Goal: Transaction & Acquisition: Purchase product/service

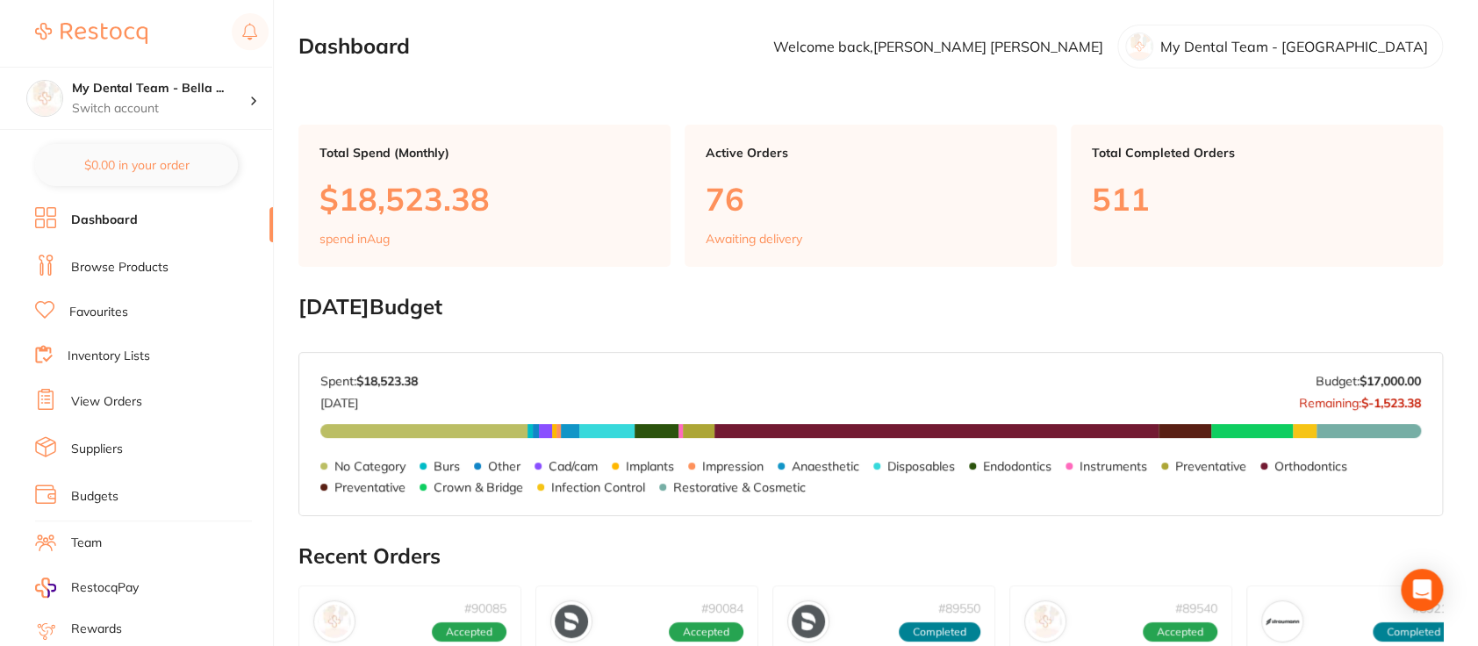
click at [141, 270] on link "Browse Products" at bounding box center [119, 268] width 97 height 18
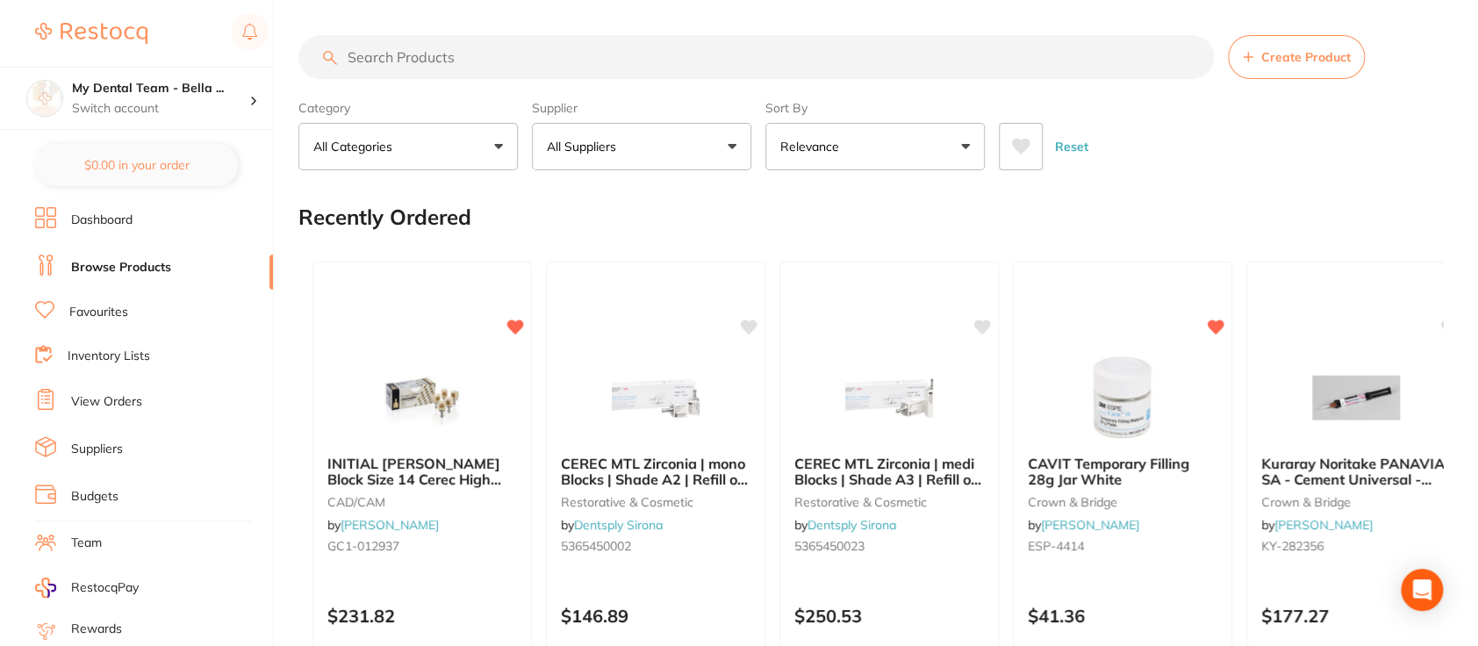
click at [531, 55] on input "search" at bounding box center [756, 57] width 916 height 44
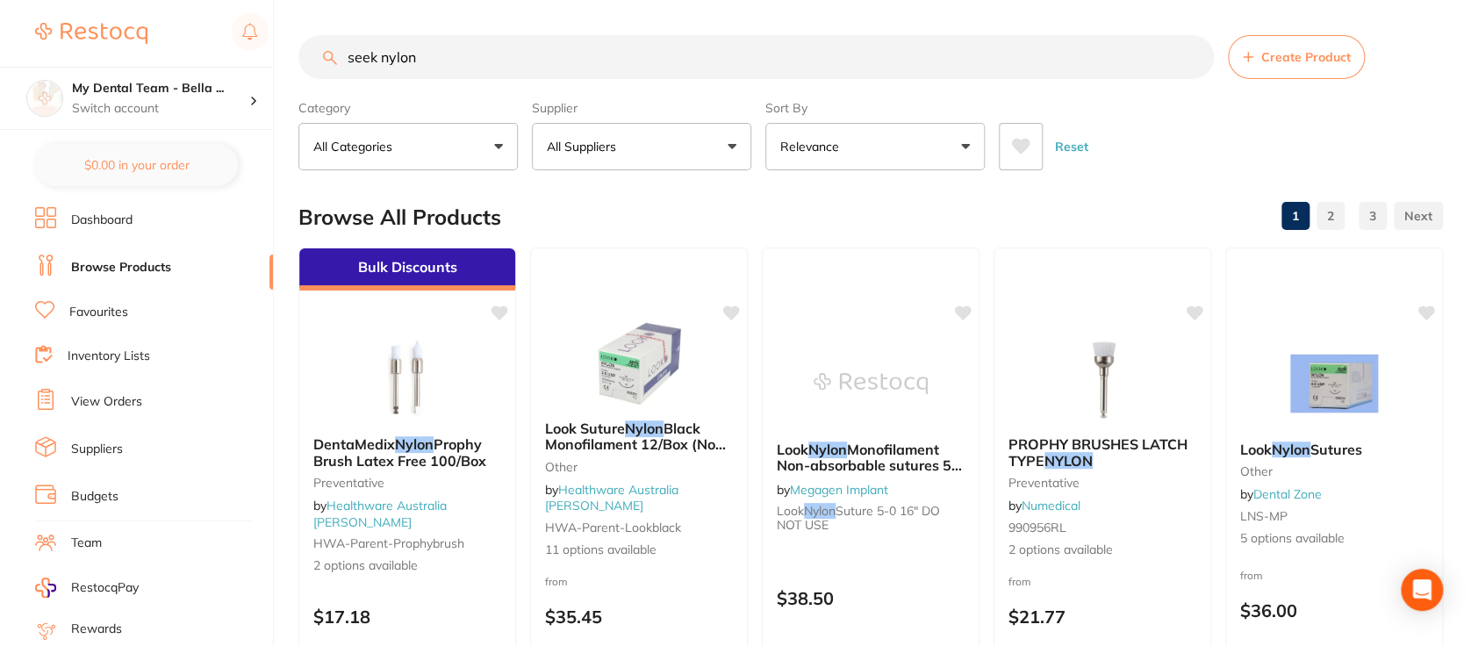
drag, startPoint x: 442, startPoint y: 54, endPoint x: 213, endPoint y: 60, distance: 229.2
click at [213, 60] on div "$0.00 My Dental Team - Bella ... Switch account My Dental Team Wollongong My De…" at bounding box center [739, 323] width 1478 height 646
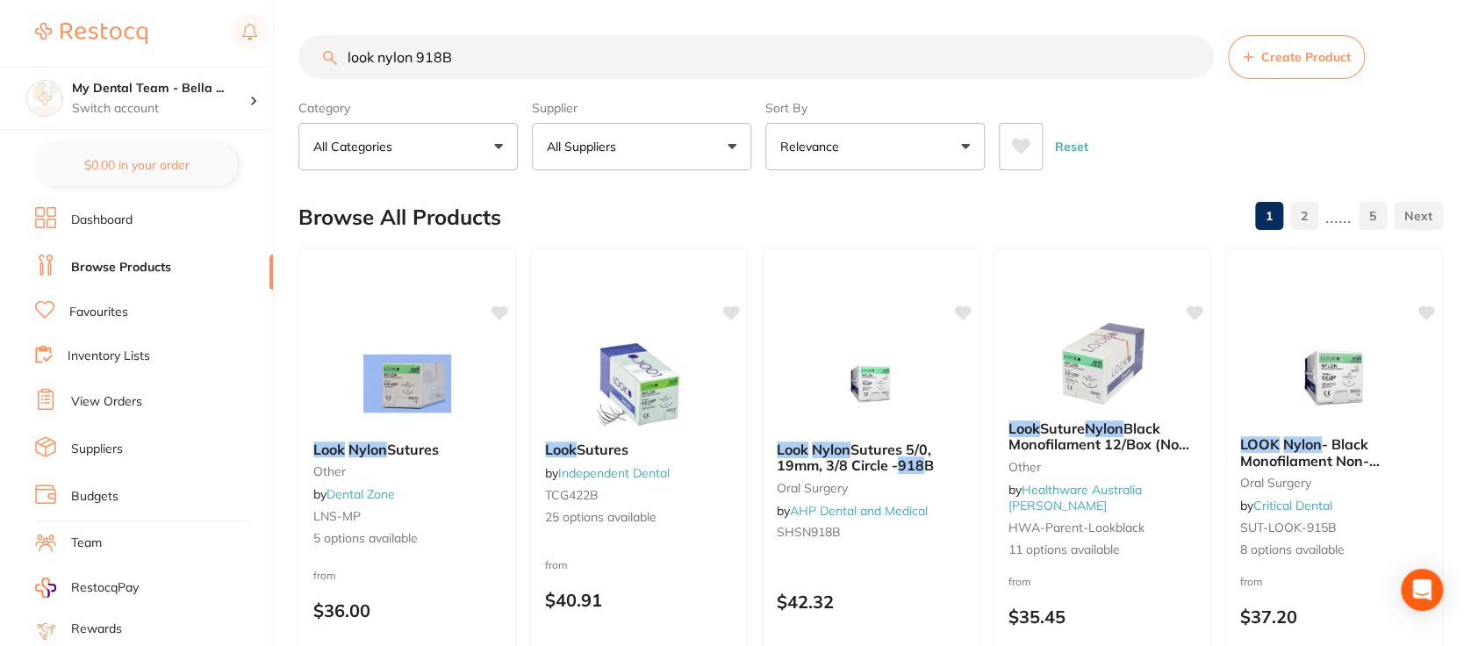
type input "look nylon 918B"
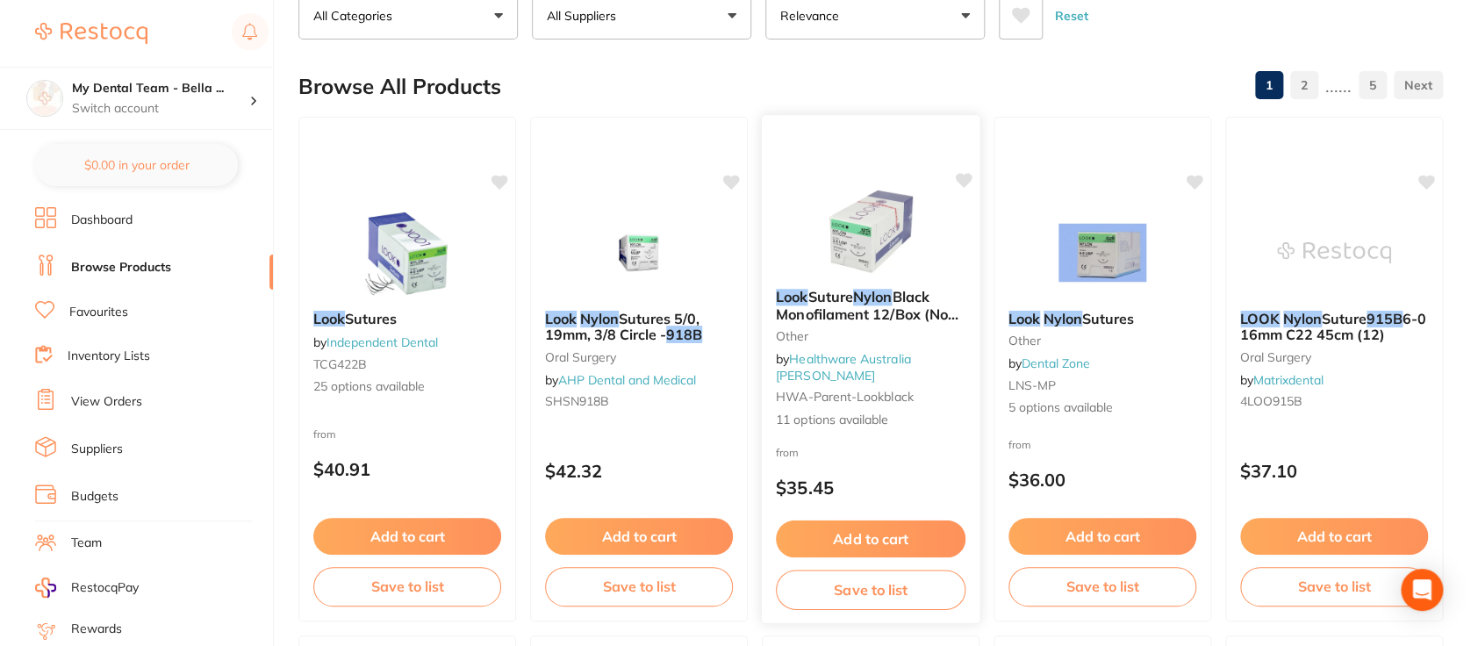
scroll to position [133, 0]
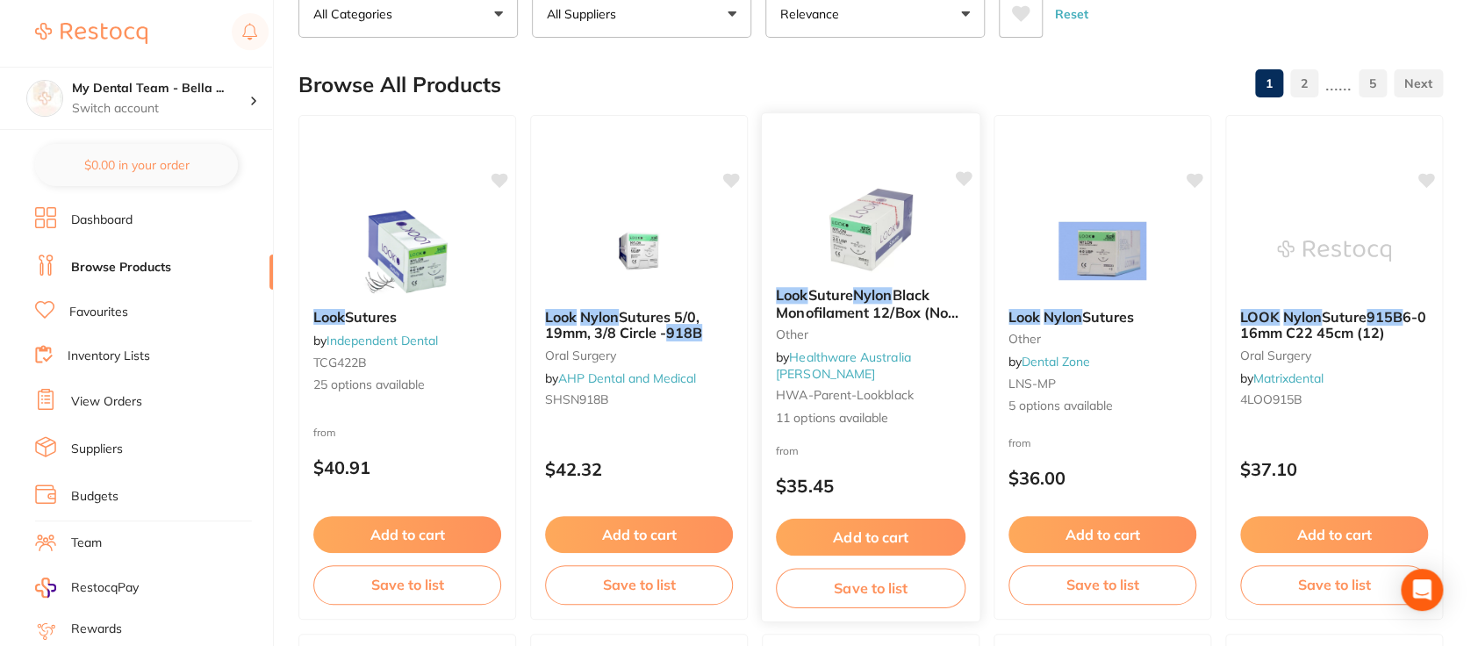
click at [853, 304] on span "Suture" at bounding box center [831, 295] width 46 height 18
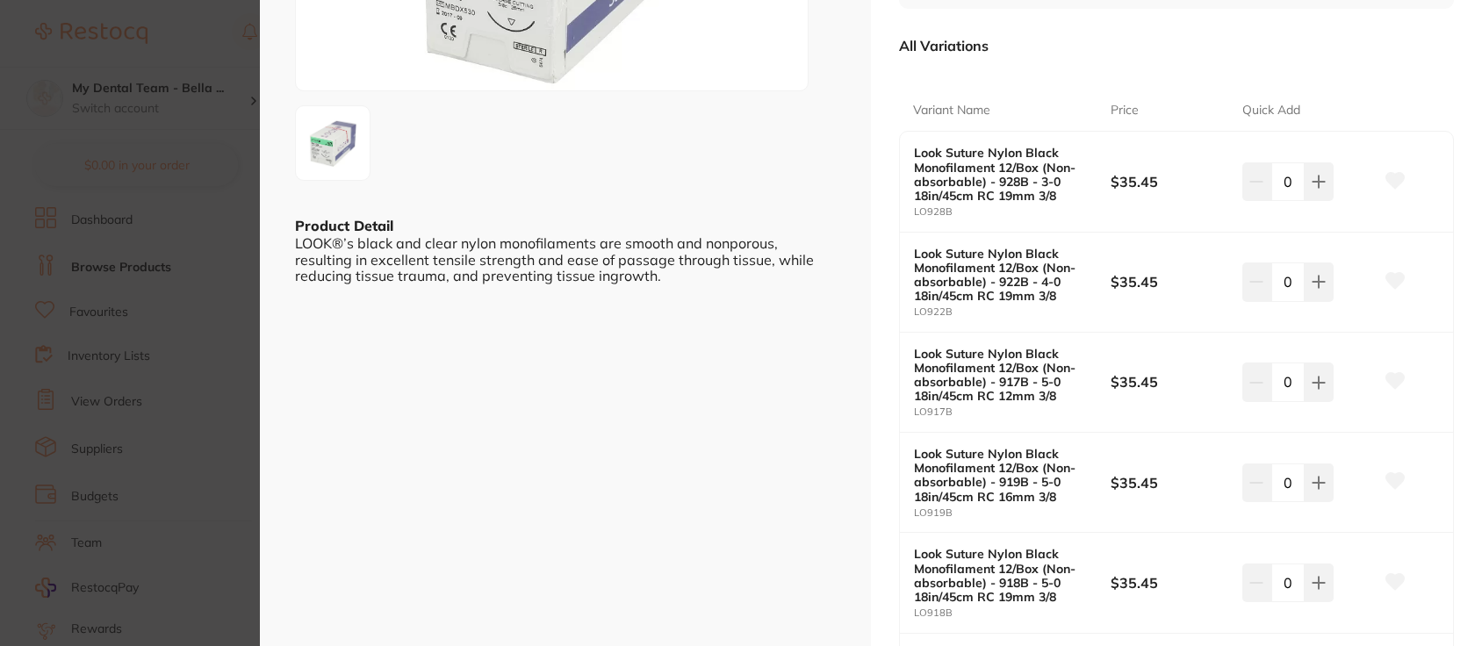
scroll to position [298, 0]
click at [1024, 575] on b "Look Suture Nylon Black Monofilament 12/Box (Non-absorbable) - 918B - 5-0 18in/…" at bounding box center [1002, 573] width 177 height 56
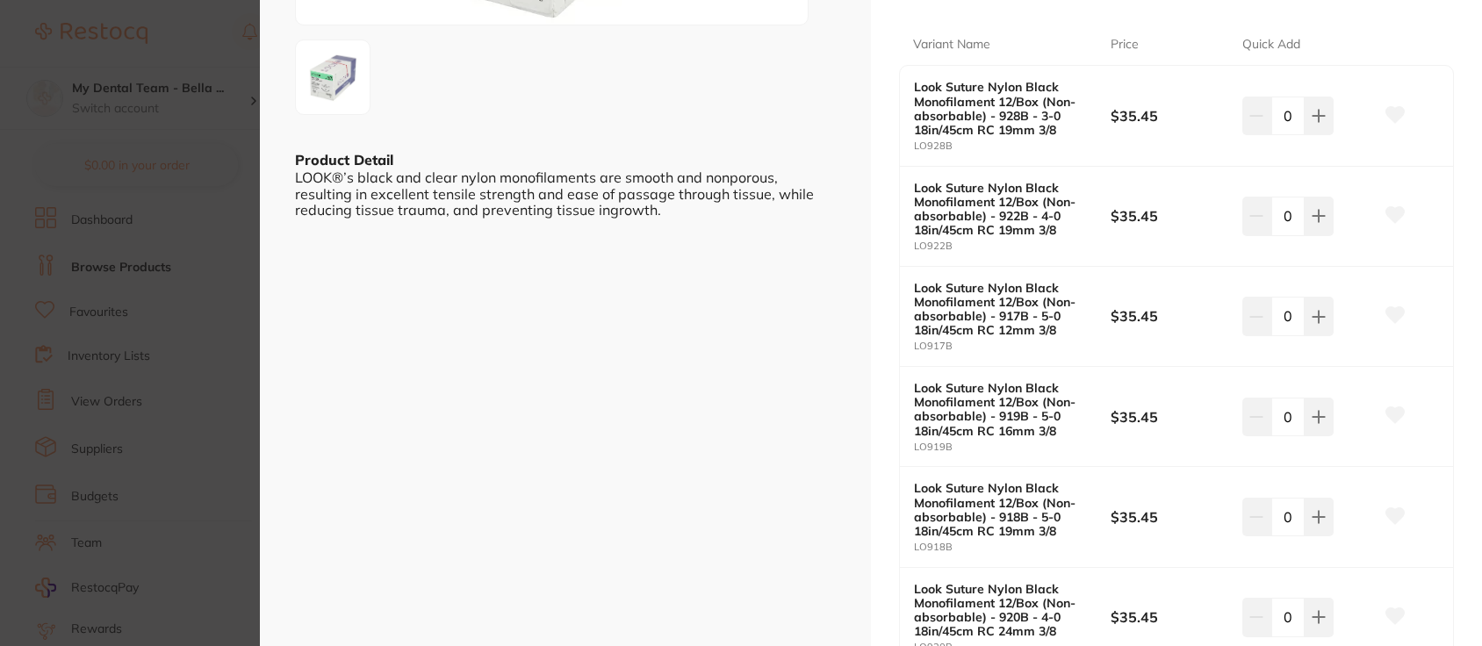
scroll to position [364, 0]
click at [1325, 133] on button at bounding box center [1318, 114] width 29 height 39
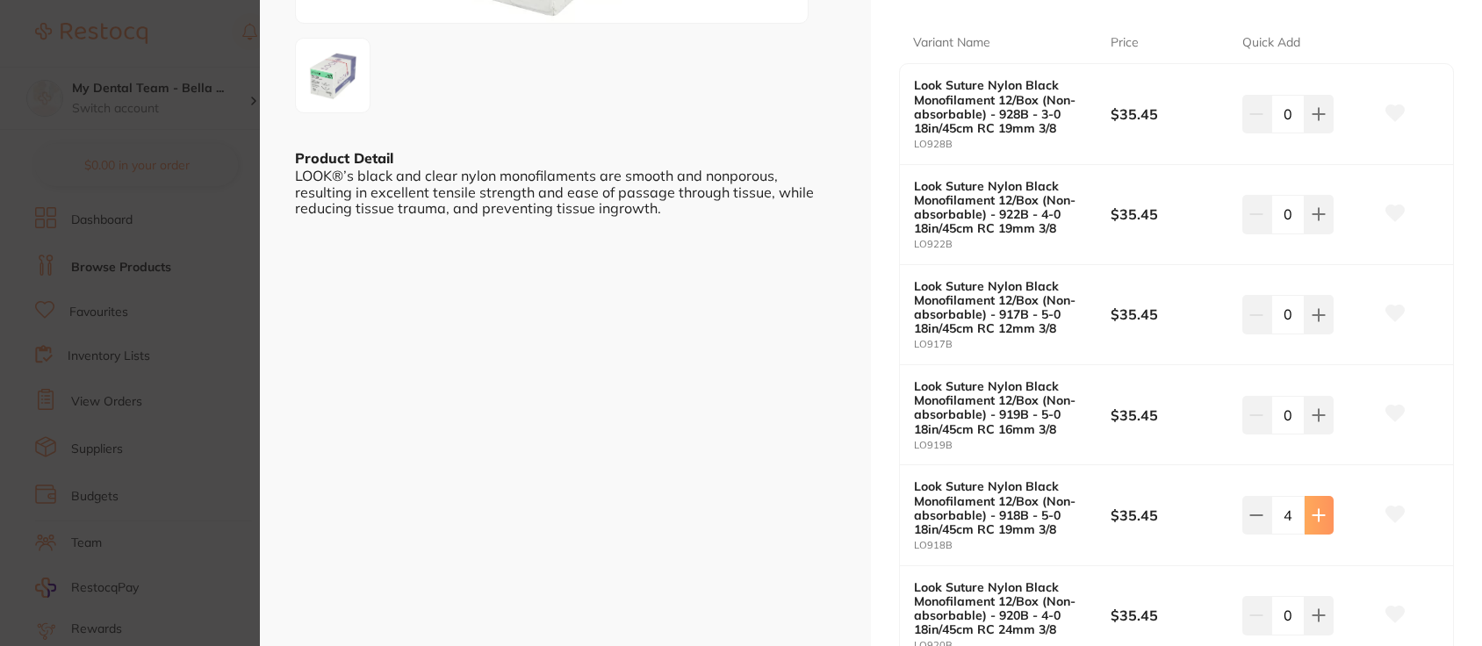
click at [1325, 133] on button at bounding box center [1318, 114] width 29 height 39
type input "5"
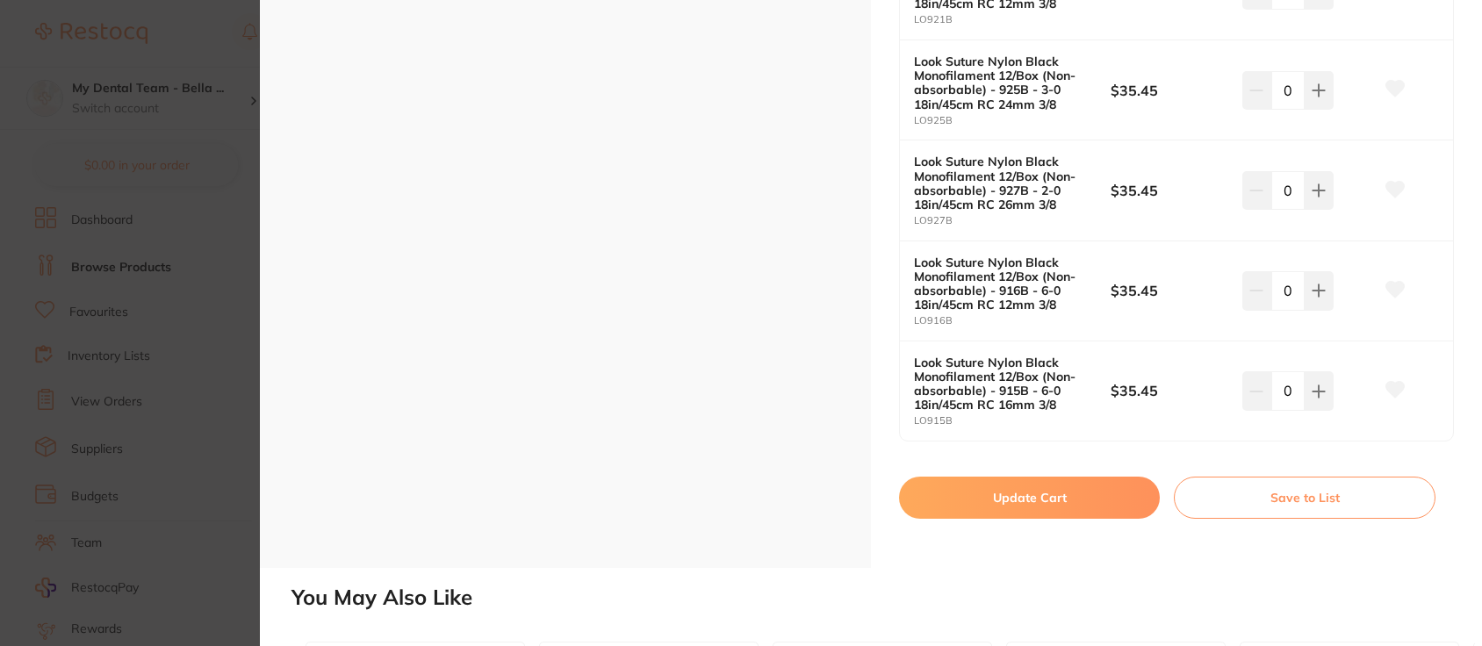
scroll to position [1092, 0]
click at [1031, 491] on button "Update Cart" at bounding box center [1029, 496] width 261 height 42
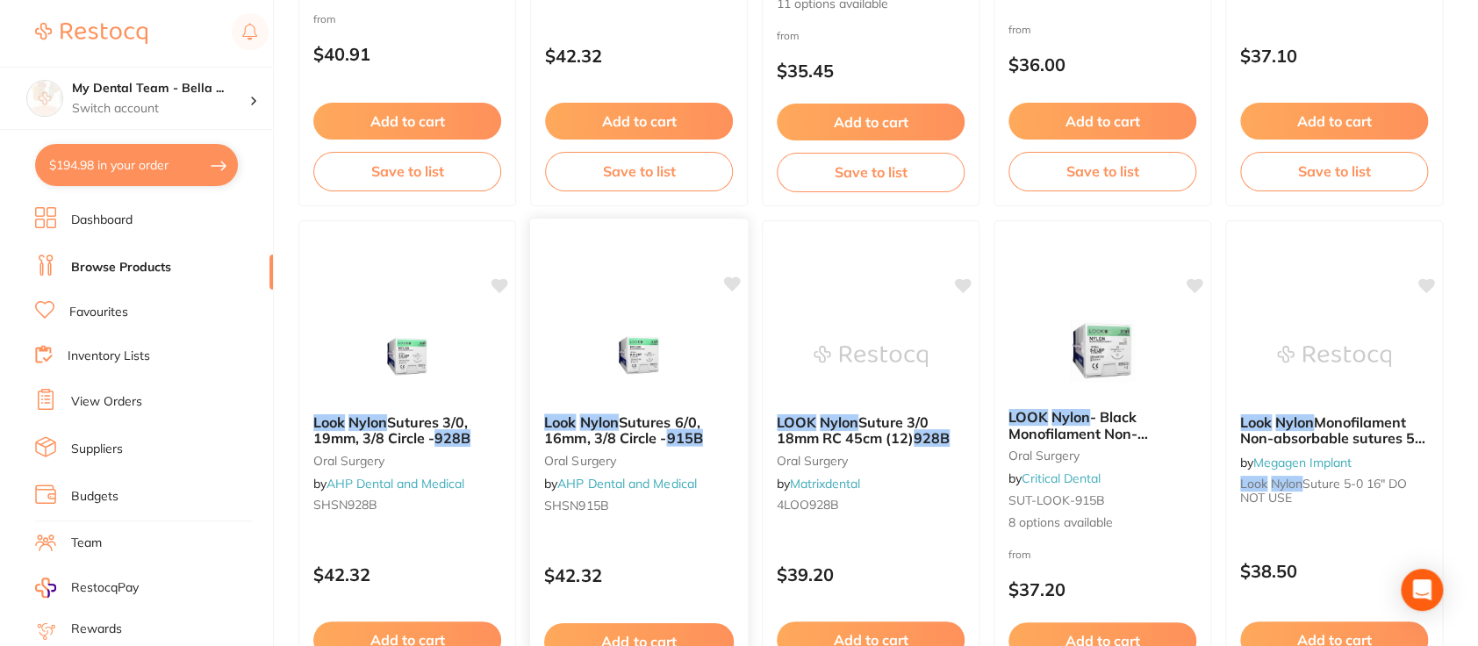
scroll to position [547, 0]
click at [161, 169] on button "$194.98 in your order" at bounding box center [136, 165] width 203 height 42
checkbox input "true"
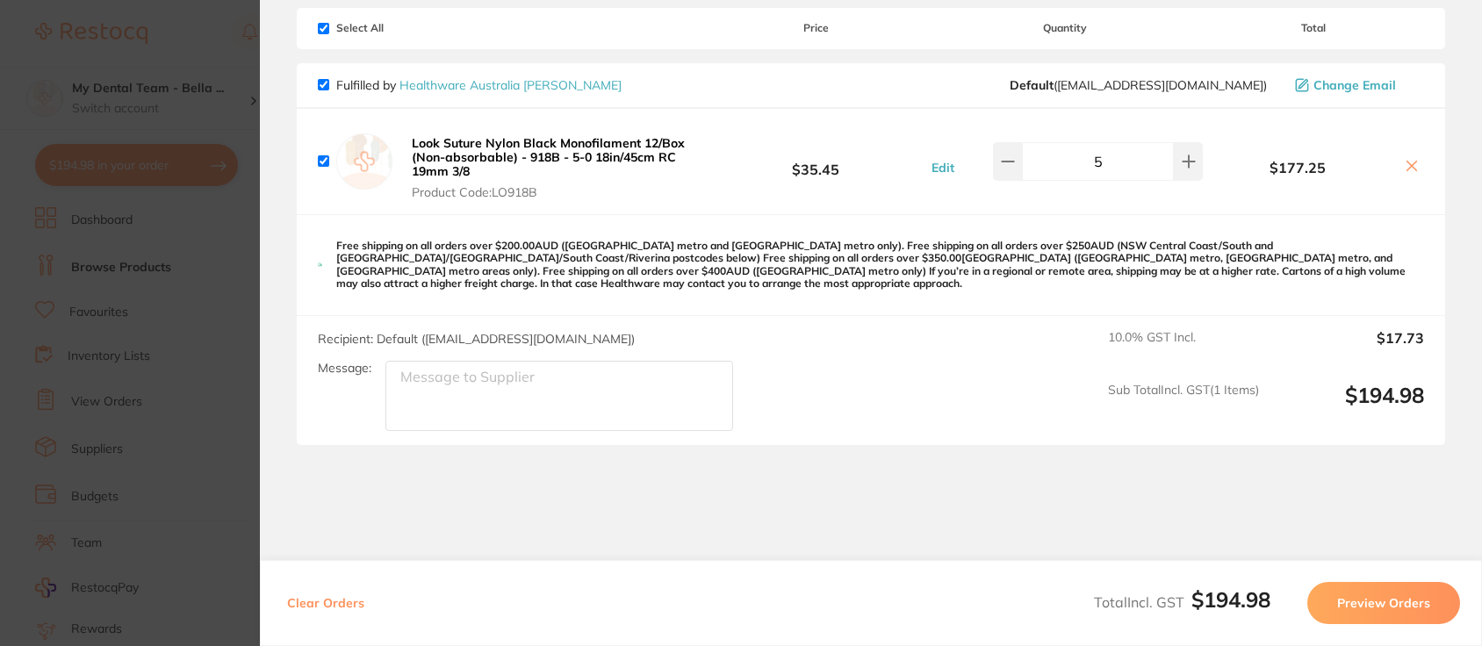
scroll to position [109, 0]
